Goal: Go to known website: Access a specific website the user already knows

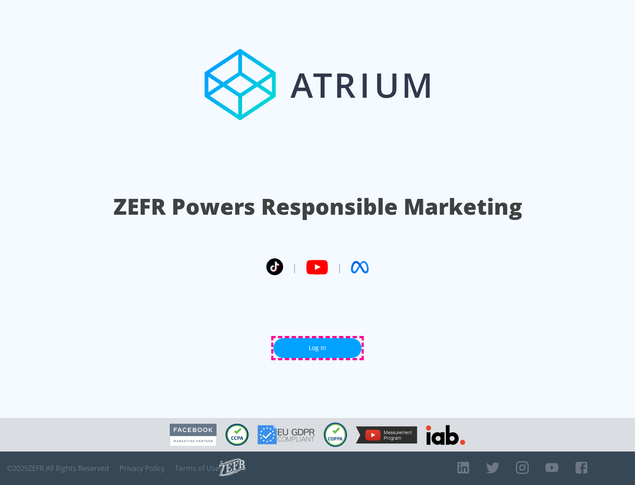
click at [318, 348] on link "Log In" at bounding box center [318, 348] width 88 height 20
